Goal: Information Seeking & Learning: Learn about a topic

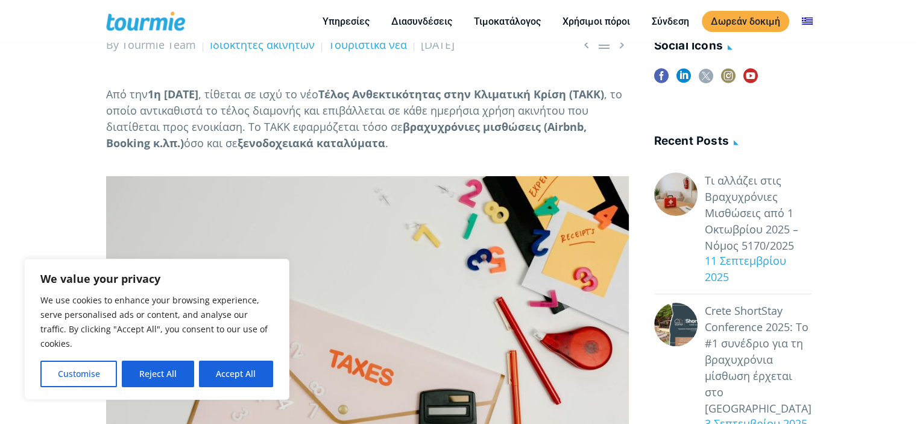
scroll to position [241, 0]
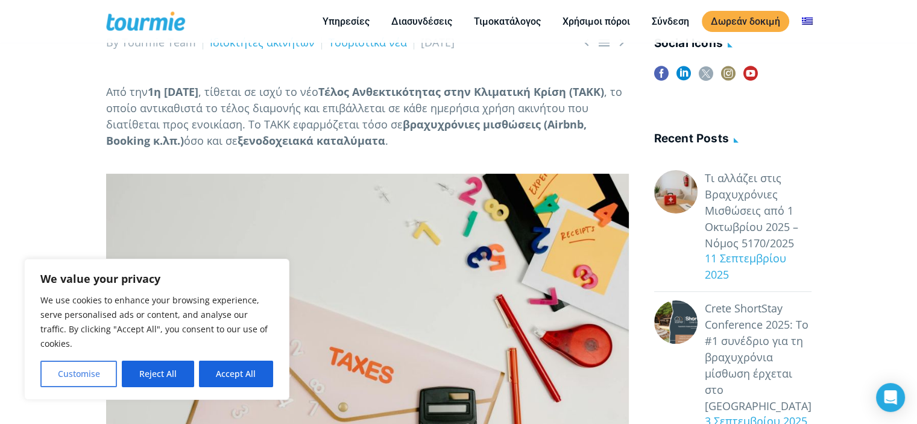
click at [77, 371] on button "Customise" at bounding box center [78, 374] width 77 height 27
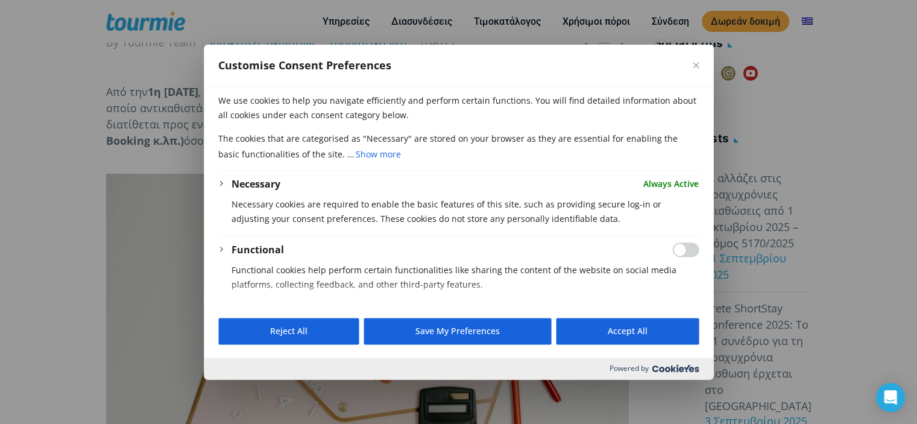
drag, startPoint x: 695, startPoint y: 67, endPoint x: 629, endPoint y: 116, distance: 82.2
click at [695, 67] on button "Close" at bounding box center [696, 65] width 6 height 6
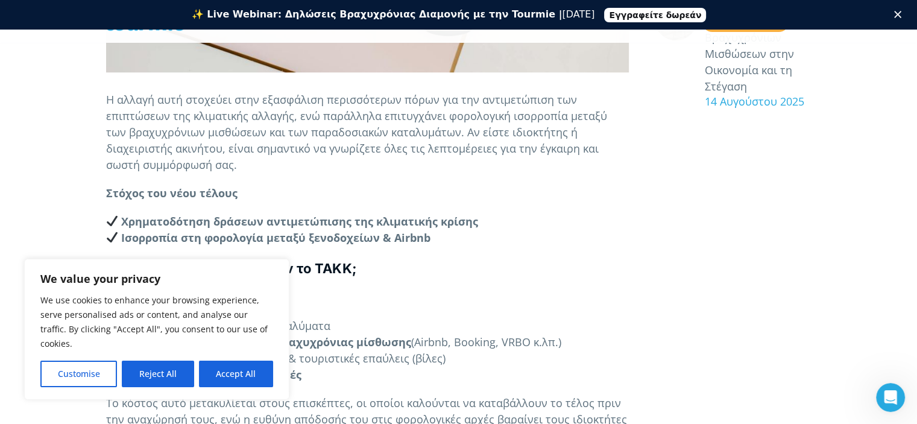
scroll to position [727, 0]
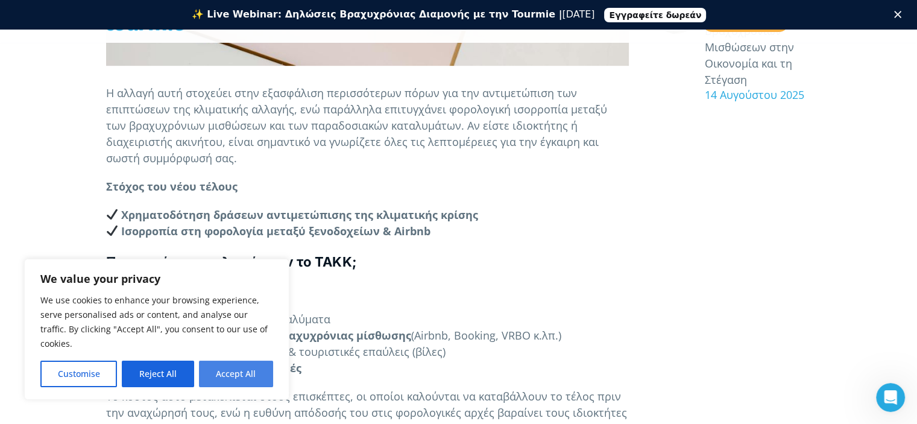
click at [234, 373] on button "Accept All" at bounding box center [236, 374] width 74 height 27
checkbox input "true"
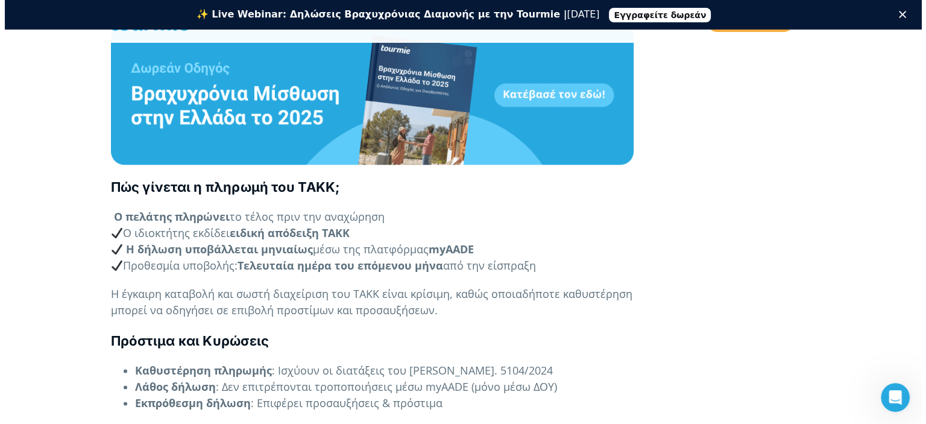
scroll to position [1379, 0]
